Goal: Task Accomplishment & Management: Use online tool/utility

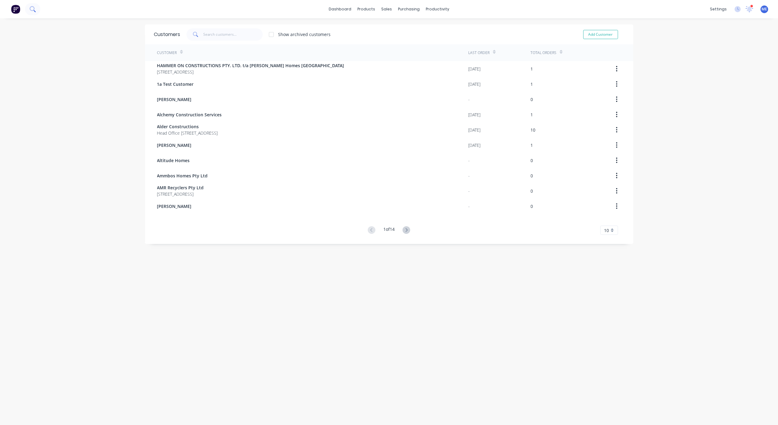
click at [38, 13] on button at bounding box center [32, 9] width 15 height 12
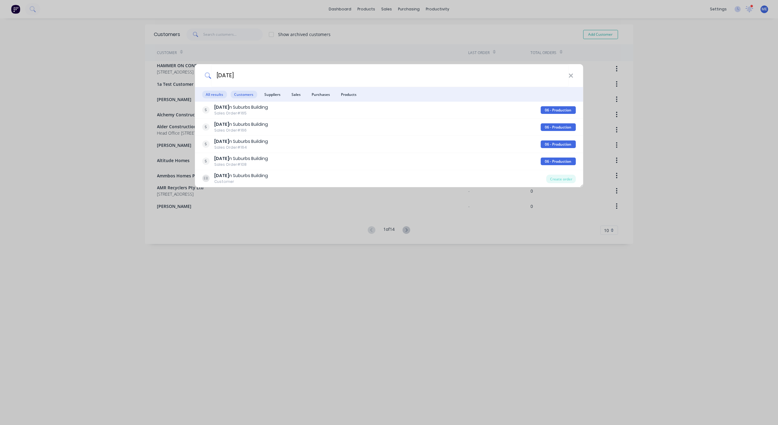
type input "[DATE]"
click at [247, 98] on span "Customers" at bounding box center [243, 95] width 27 height 8
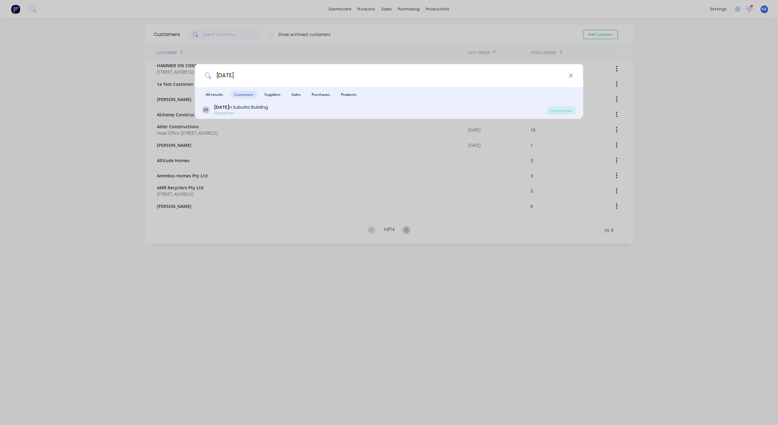
click at [247, 112] on div "Customer" at bounding box center [241, 112] width 54 height 5
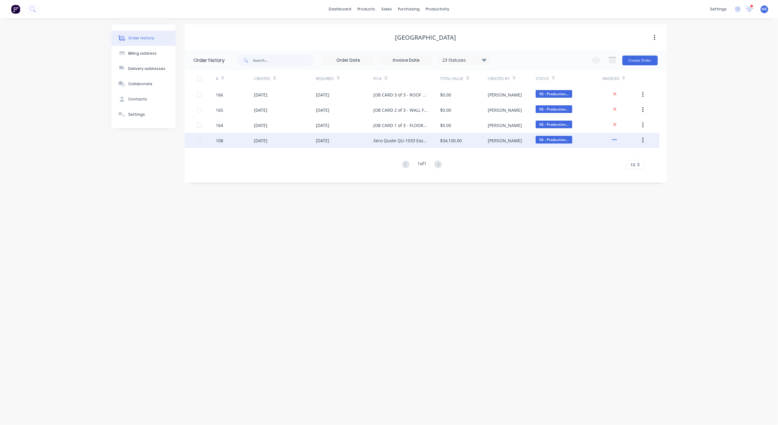
click at [290, 143] on div "[DATE]" at bounding box center [285, 140] width 62 height 15
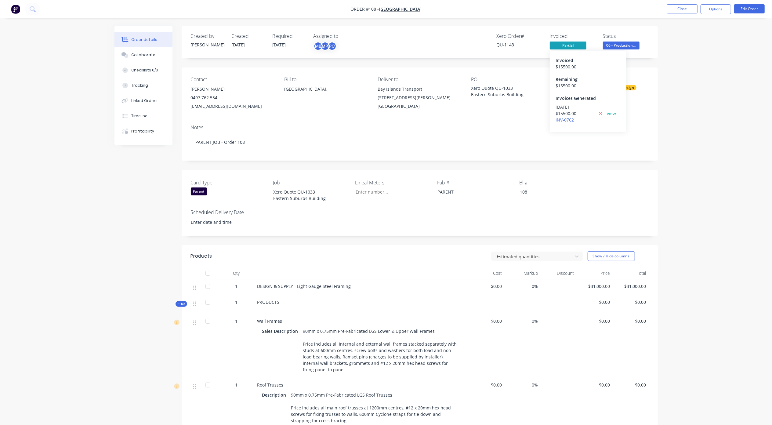
click at [571, 44] on span "Partial" at bounding box center [567, 45] width 37 height 8
click at [702, 45] on div "Order details Collaborate Checklists 0/0 Tracking Linked Orders Timeline Profit…" at bounding box center [386, 356] width 772 height 713
click at [714, 8] on button "Options" at bounding box center [715, 9] width 31 height 10
click at [704, 45] on div "Partial Invoice" at bounding box center [697, 49] width 56 height 9
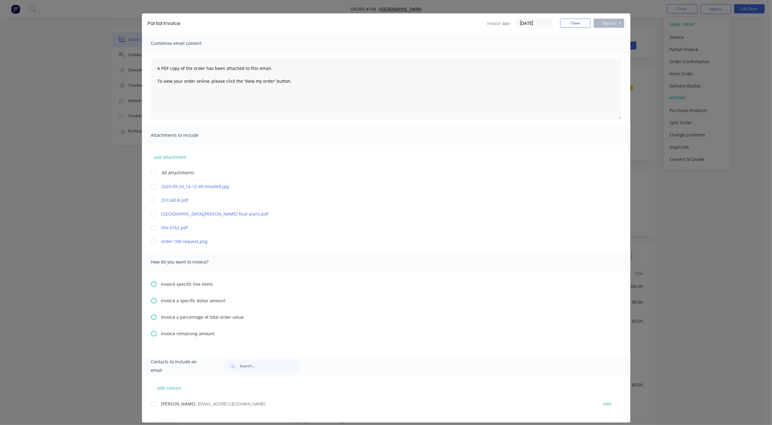
scroll to position [17, 0]
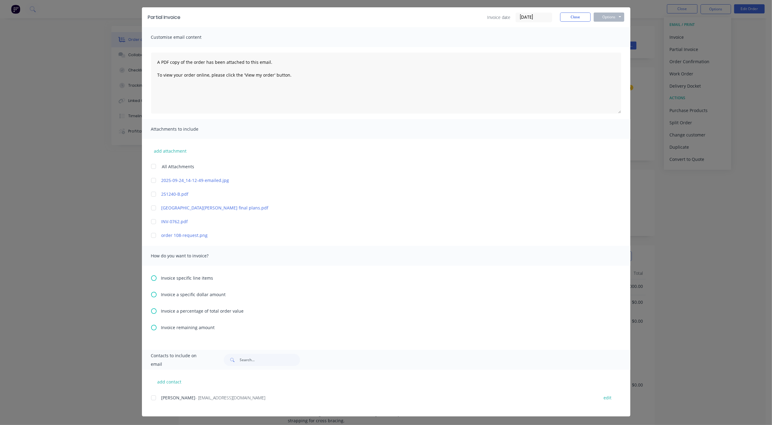
click at [201, 323] on div "Invoice specific line items Invoice a specific dollar amount Invoice a percenta…" at bounding box center [386, 307] width 488 height 84
click at [202, 328] on span "Invoice remaining amount" at bounding box center [188, 327] width 54 height 6
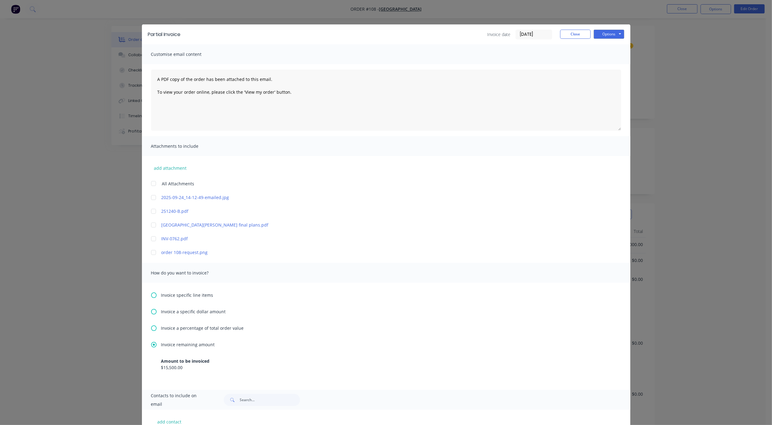
scroll to position [0, 0]
click at [610, 36] on button "Options" at bounding box center [608, 34] width 31 height 9
click at [611, 55] on button "Print" at bounding box center [612, 55] width 39 height 10
click at [600, 33] on button "Options" at bounding box center [608, 34] width 31 height 9
click at [569, 34] on button "Close" at bounding box center [575, 34] width 31 height 9
